Goal: Transaction & Acquisition: Purchase product/service

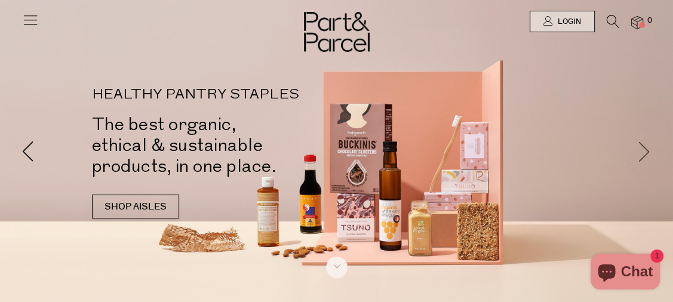
click at [646, 150] on span at bounding box center [644, 151] width 21 height 21
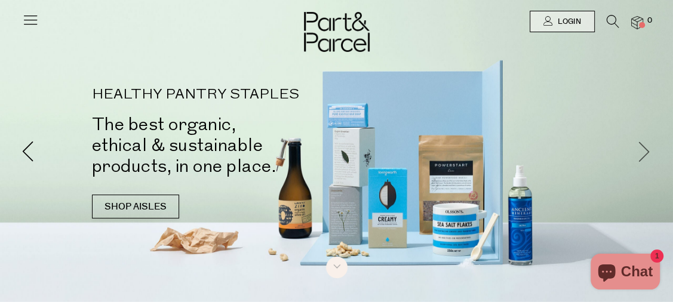
click at [646, 150] on span at bounding box center [644, 151] width 21 height 21
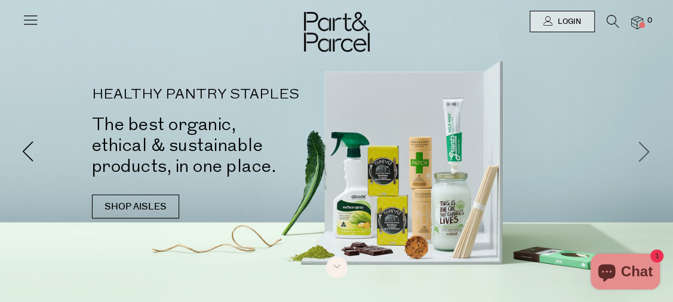
click at [646, 150] on span at bounding box center [644, 151] width 21 height 21
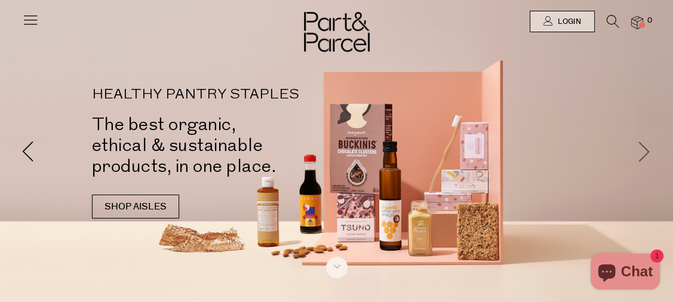
click at [646, 150] on span at bounding box center [644, 151] width 21 height 21
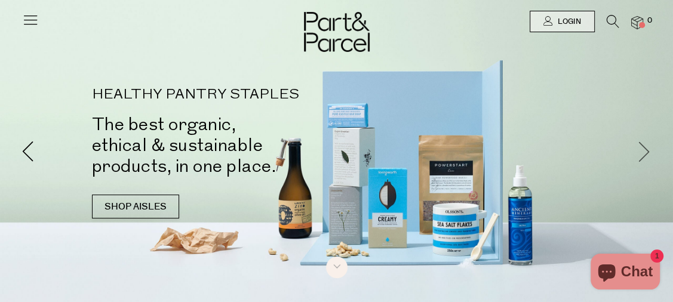
click at [646, 150] on span at bounding box center [644, 151] width 21 height 21
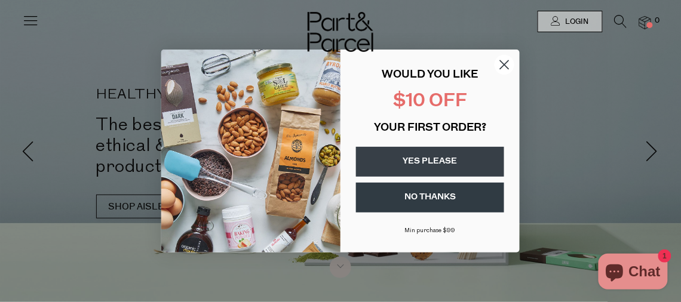
click at [392, 160] on button "YES PLEASE" at bounding box center [430, 162] width 148 height 30
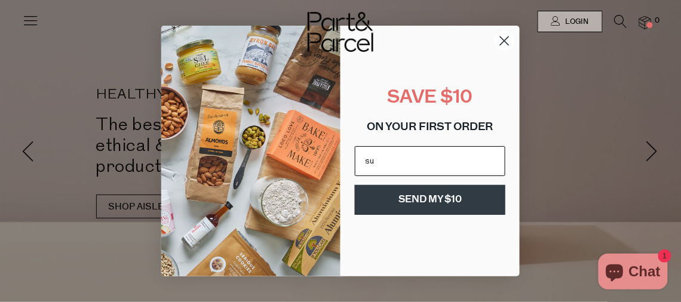
type input "s"
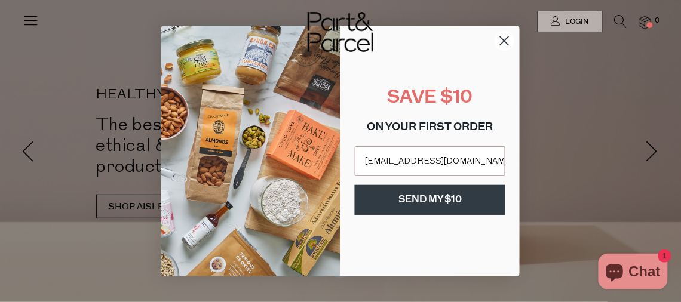
type input "[EMAIL_ADDRESS][DOMAIN_NAME]"
click at [436, 204] on button "SEND MY $10" at bounding box center [430, 200] width 150 height 30
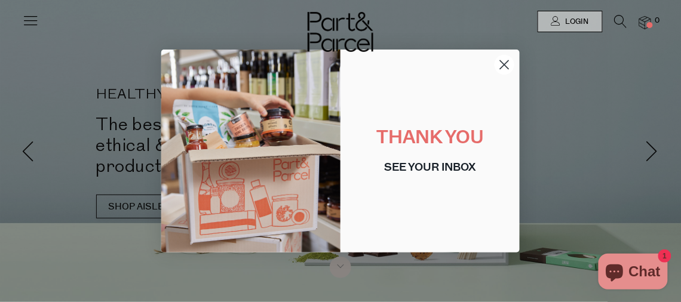
click at [505, 65] on icon "Close dialog" at bounding box center [504, 65] width 8 height 8
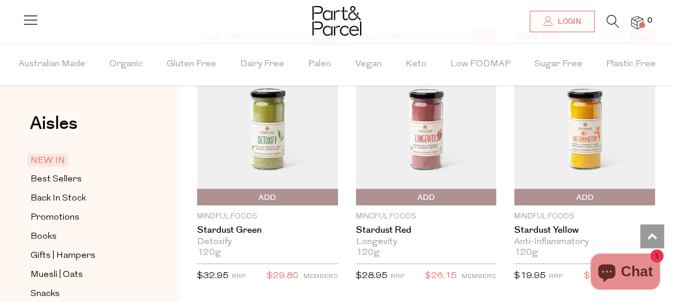
scroll to position [866, 0]
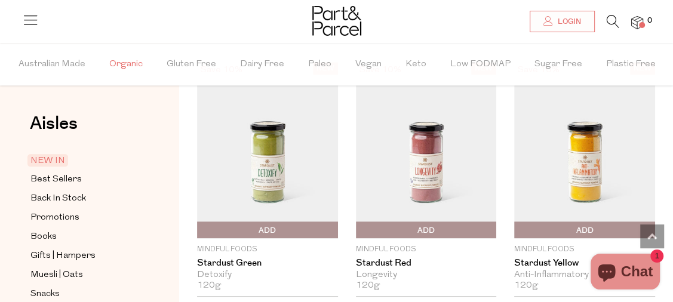
click at [122, 63] on span "Organic" at bounding box center [125, 65] width 33 height 42
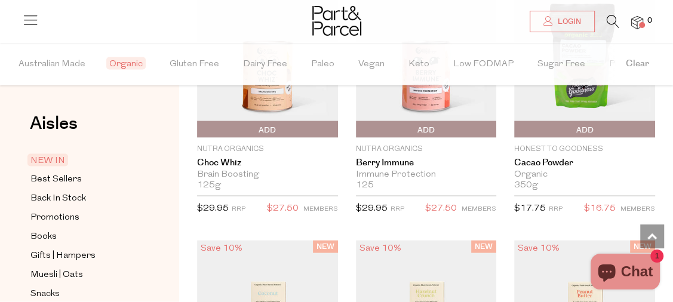
scroll to position [1521, 0]
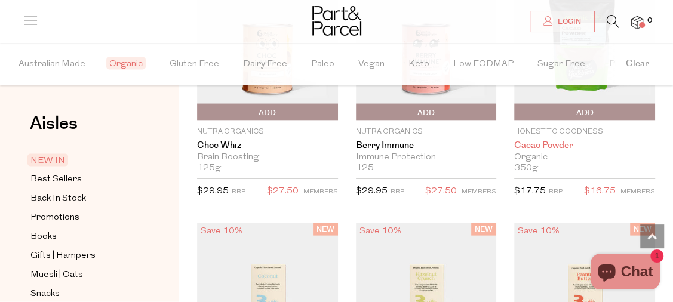
click at [533, 142] on link "Cacao Powder" at bounding box center [584, 145] width 141 height 11
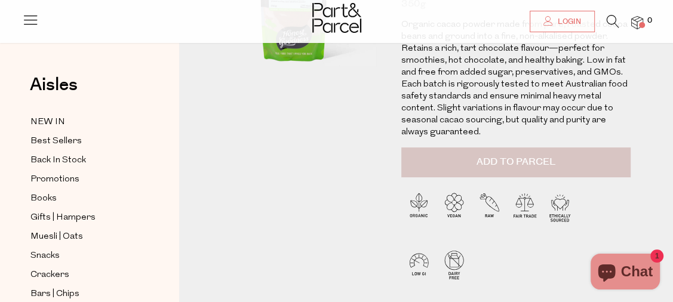
scroll to position [162, 0]
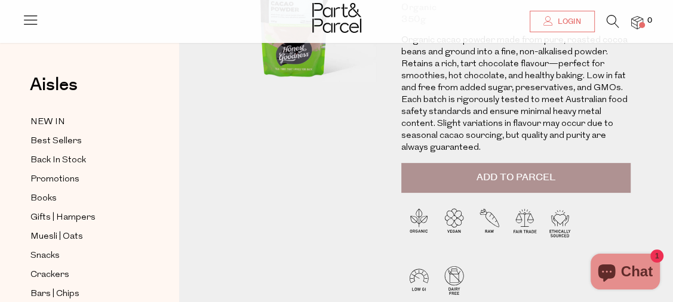
click at [536, 176] on span "Add to Parcel" at bounding box center [515, 178] width 78 height 14
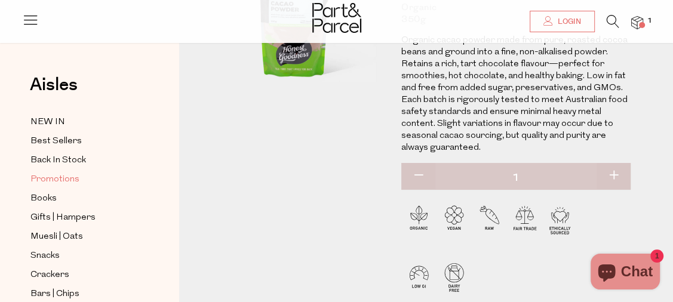
click at [54, 179] on span "Promotions" at bounding box center [54, 180] width 49 height 14
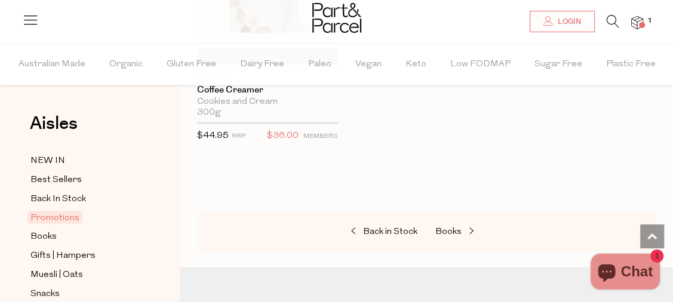
scroll to position [1678, 0]
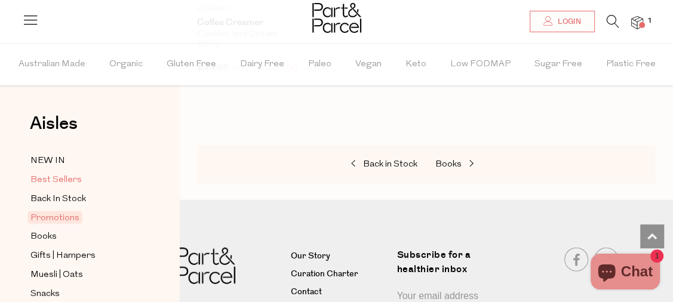
click at [71, 176] on span "Best Sellers" at bounding box center [55, 180] width 51 height 14
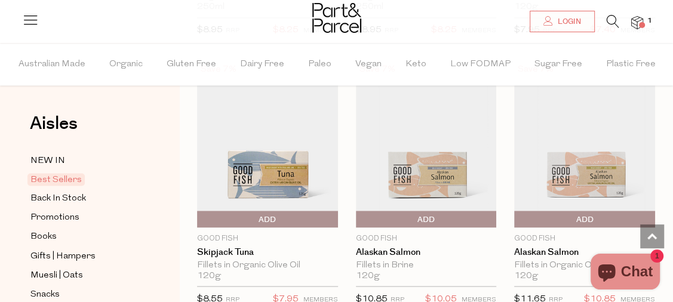
scroll to position [1191, 0]
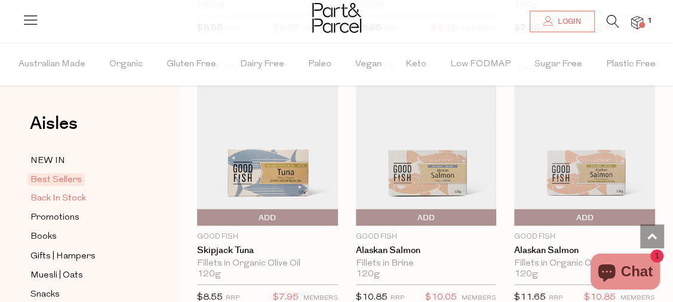
click at [49, 198] on span "Back In Stock" at bounding box center [58, 199] width 56 height 14
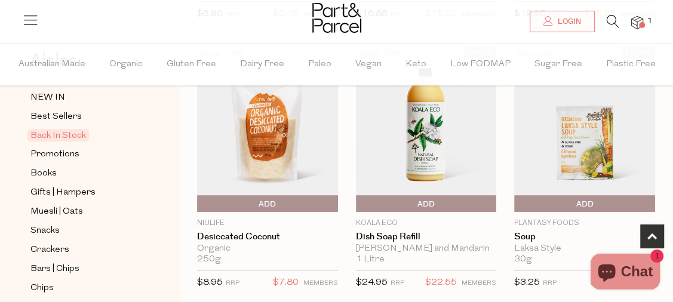
scroll to position [108, 0]
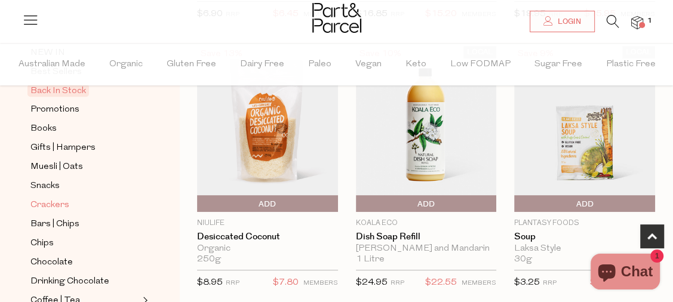
click at [51, 201] on span "Crackers" at bounding box center [49, 205] width 39 height 14
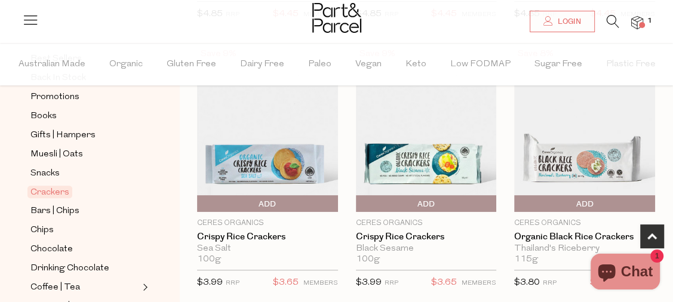
scroll to position [162, 0]
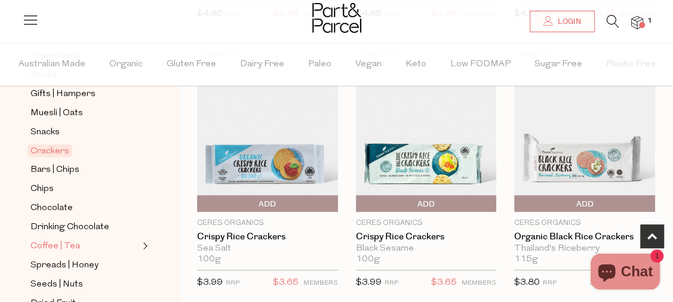
click at [59, 239] on span "Coffee | Tea" at bounding box center [55, 246] width 50 height 14
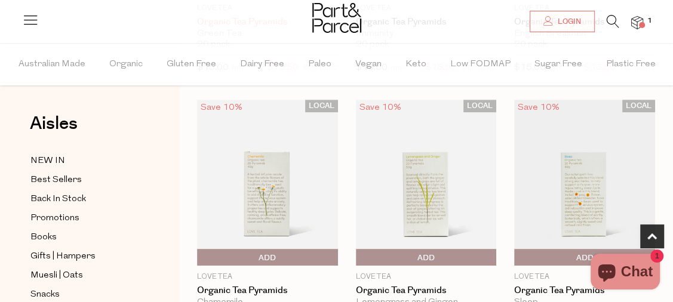
scroll to position [379, 0]
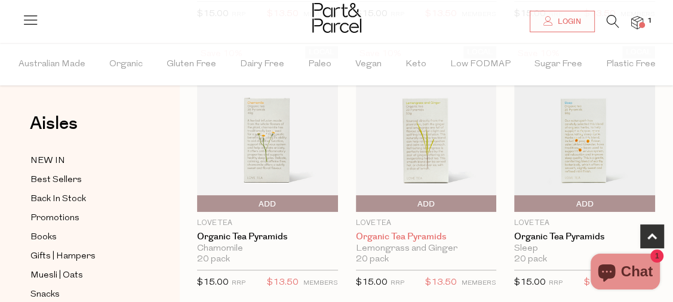
click at [397, 236] on link "Organic Tea Pyramids" at bounding box center [426, 237] width 141 height 11
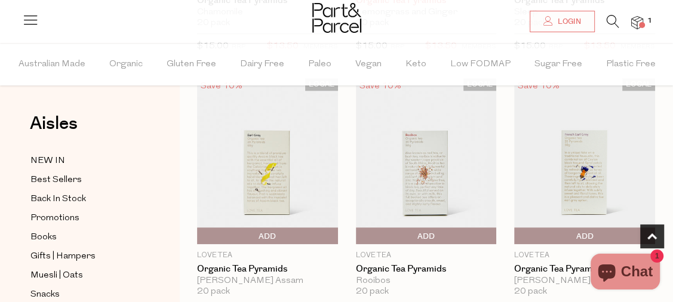
scroll to position [650, 0]
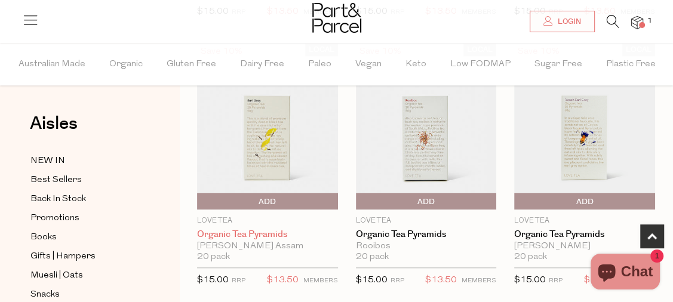
click at [221, 232] on link "Organic Tea Pyramids" at bounding box center [267, 234] width 141 height 11
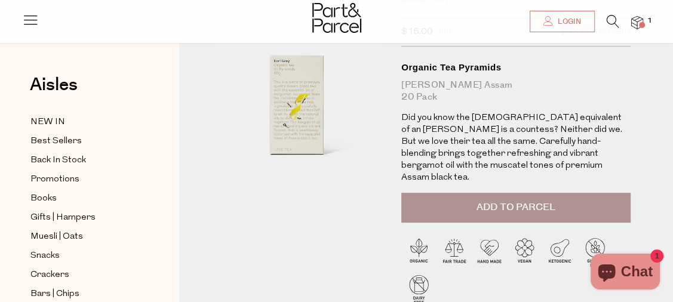
scroll to position [108, 0]
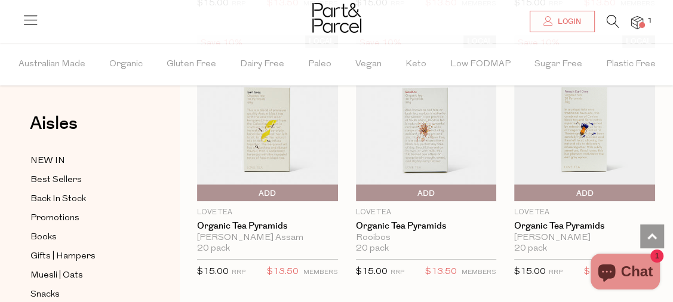
scroll to position [675, 0]
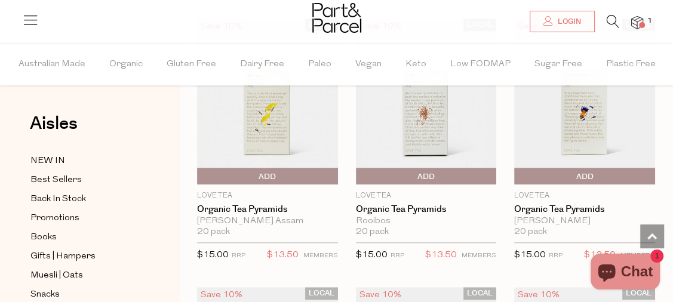
click at [377, 217] on div "Rooibos" at bounding box center [426, 221] width 141 height 11
click at [377, 204] on link "Organic Tea Pyramids" at bounding box center [426, 209] width 141 height 11
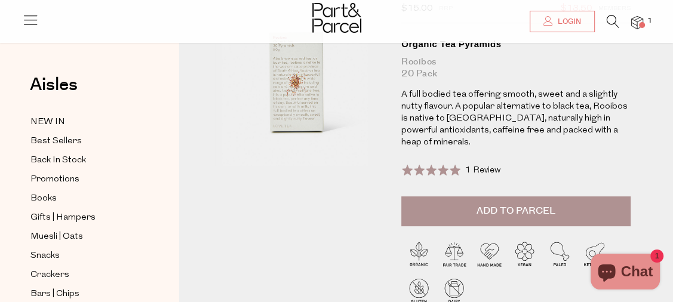
scroll to position [162, 0]
